Goal: Information Seeking & Learning: Check status

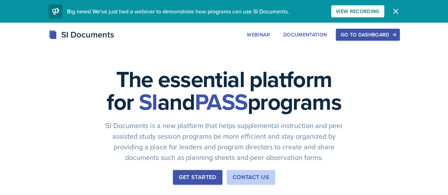
click at [400, 9] on icon "button" at bounding box center [395, 11] width 8 height 8
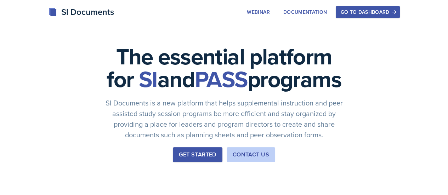
click at [395, 10] on div "Go to Dashboard" at bounding box center [367, 12] width 55 height 6
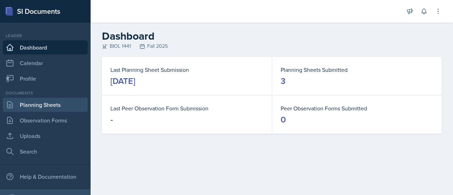
click at [52, 111] on link "Planning Sheets" at bounding box center [45, 105] width 85 height 14
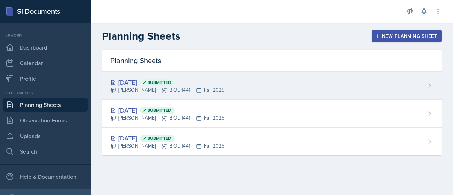
click at [149, 83] on div "[DATE] Submitted" at bounding box center [167, 83] width 114 height 10
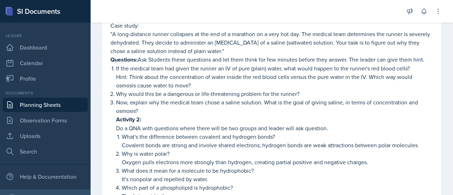
scroll to position [181, 0]
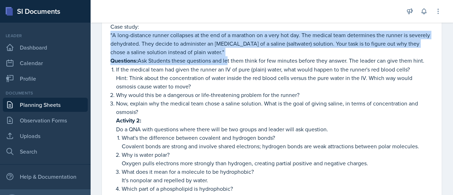
drag, startPoint x: 229, startPoint y: 56, endPoint x: 106, endPoint y: 37, distance: 124.3
copy div ""A long-distance runner collapses at the end of a marathon on a very hot day. T…"
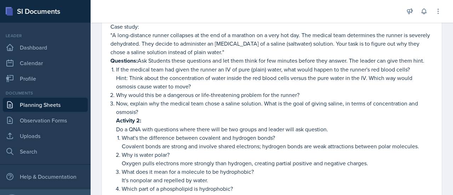
click at [239, 85] on p "Hint: Think about the concentration of water inside the red blood cells versus …" at bounding box center [274, 82] width 317 height 17
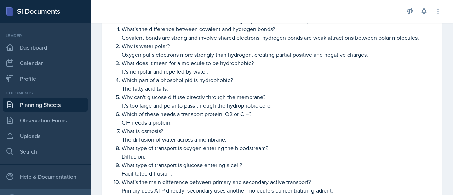
scroll to position [291, 0]
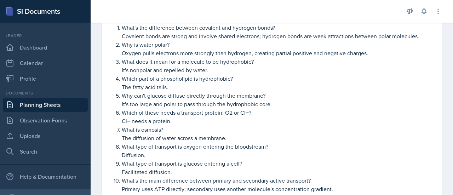
click at [48, 106] on link "Planning Sheets" at bounding box center [45, 105] width 85 height 14
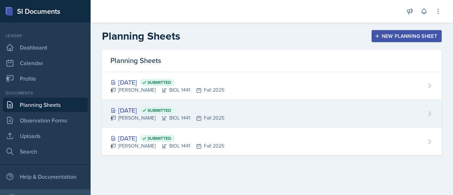
click at [139, 109] on div "[DATE] Submitted" at bounding box center [167, 110] width 114 height 10
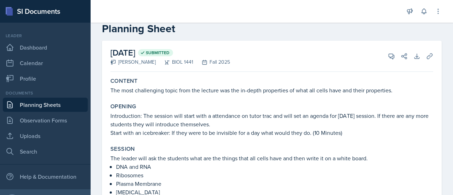
scroll to position [15, 0]
click at [52, 103] on link "Planning Sheets" at bounding box center [45, 105] width 85 height 14
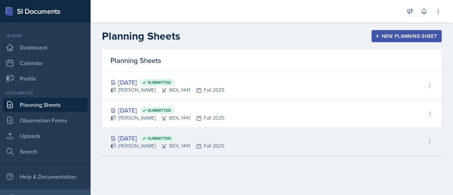
click at [139, 141] on div "[DATE] Submitted" at bounding box center [167, 138] width 114 height 10
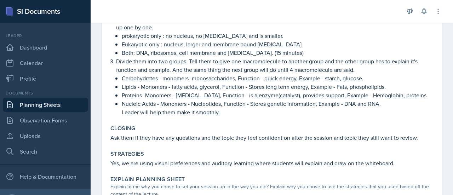
scroll to position [177, 0]
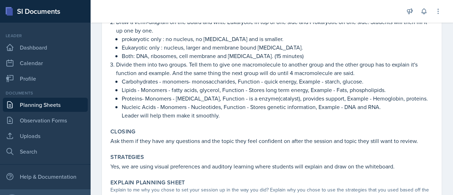
click at [43, 106] on link "Planning Sheets" at bounding box center [45, 105] width 85 height 14
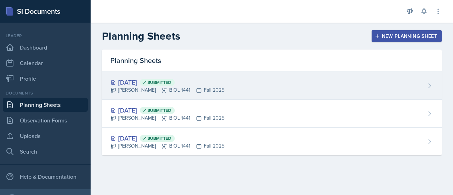
click at [128, 85] on div "[DATE] Submitted" at bounding box center [167, 83] width 114 height 10
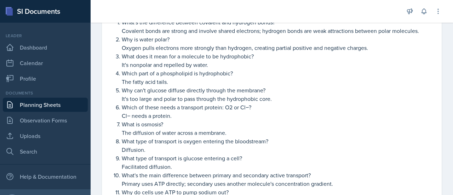
scroll to position [297, 0]
click at [17, 99] on link "Planning Sheets" at bounding box center [45, 105] width 85 height 14
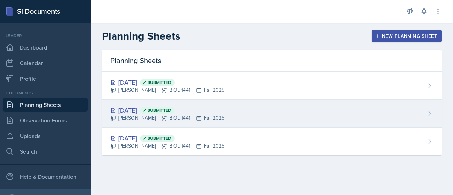
click at [120, 111] on div "[DATE] Submitted" at bounding box center [167, 110] width 114 height 10
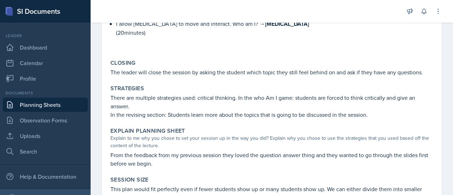
scroll to position [557, 0]
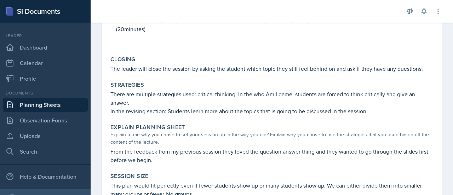
click at [28, 107] on link "Planning Sheets" at bounding box center [45, 105] width 85 height 14
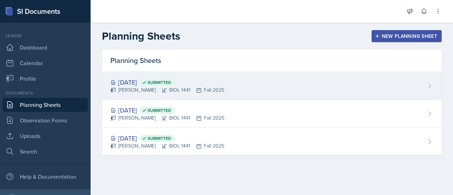
click at [138, 85] on div "[DATE] Submitted" at bounding box center [167, 83] width 114 height 10
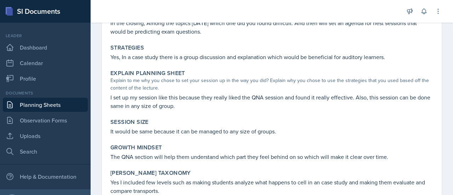
scroll to position [532, 0]
